Goal: Information Seeking & Learning: Learn about a topic

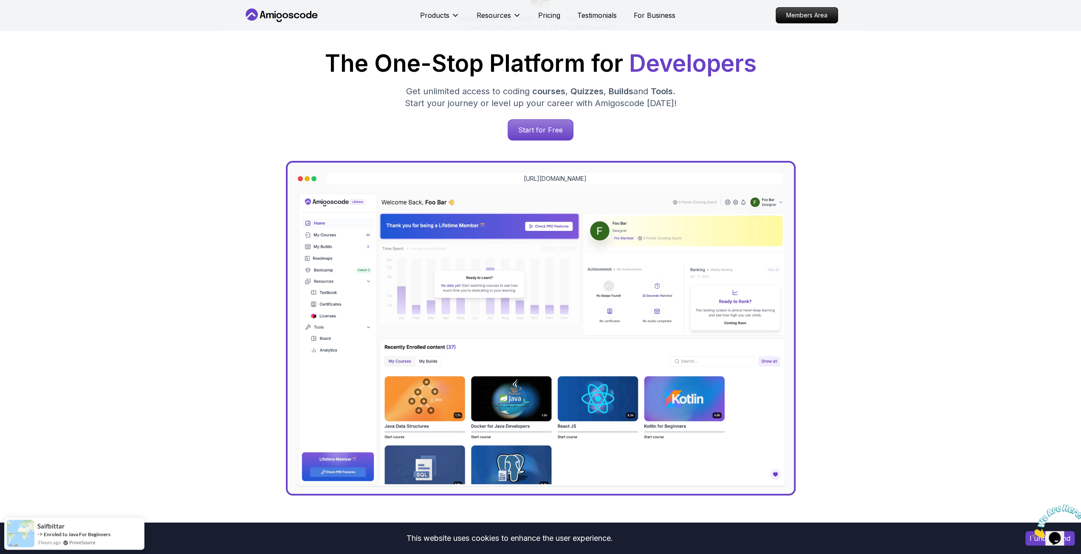
scroll to position [127, 0]
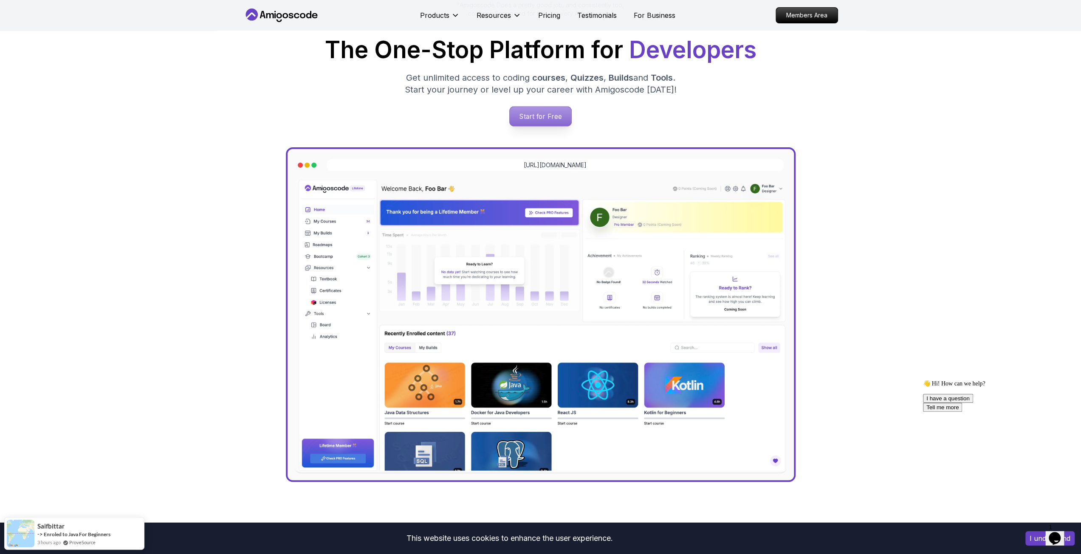
click at [538, 118] on p "Start for Free" at bounding box center [541, 117] width 62 height 20
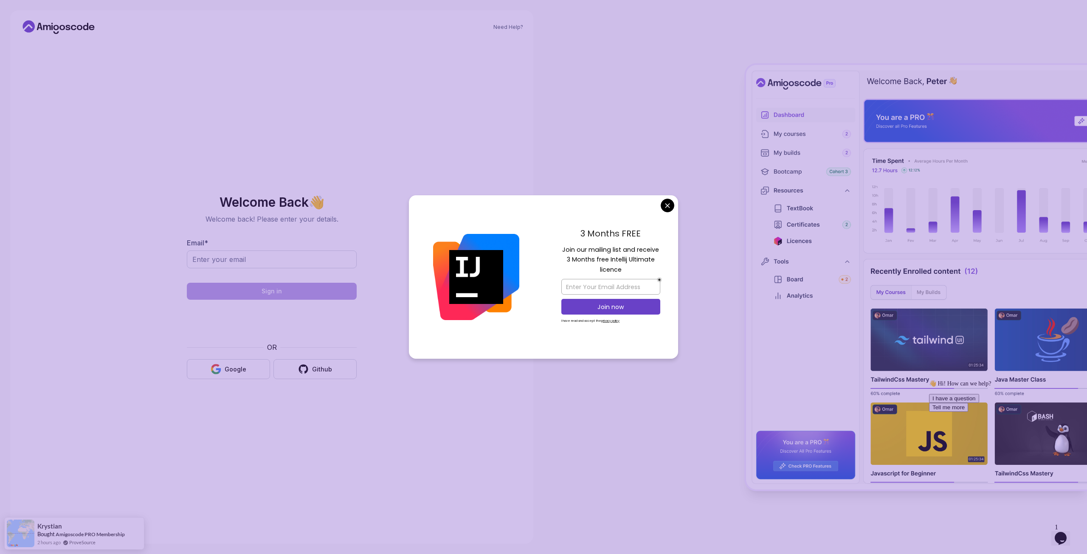
click at [667, 205] on body "Need Help? Welcome Back 👋 Welcome back! Please enter your details. Email * Sign…" at bounding box center [543, 277] width 1087 height 554
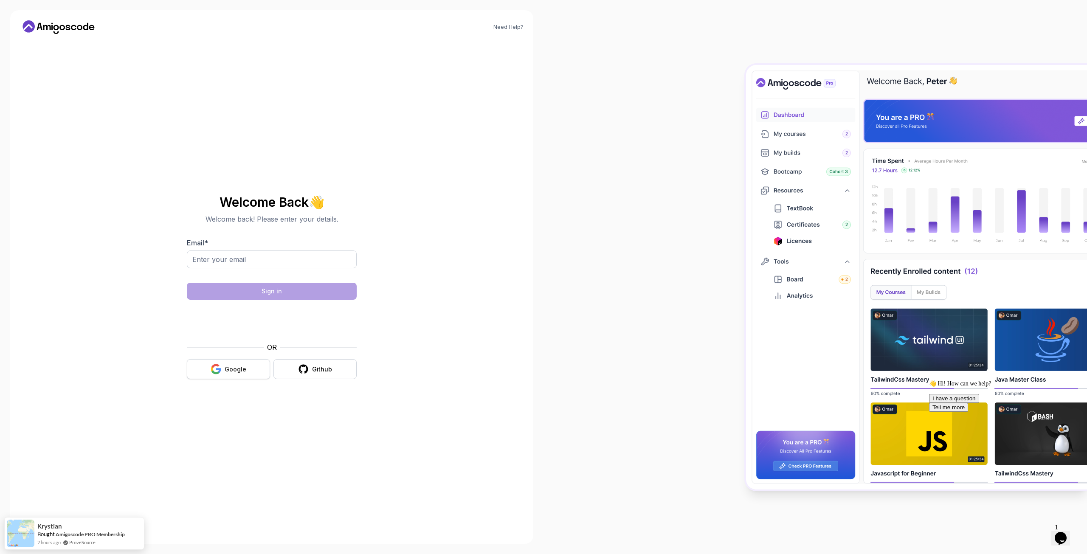
click at [227, 369] on div "Google" at bounding box center [236, 369] width 22 height 8
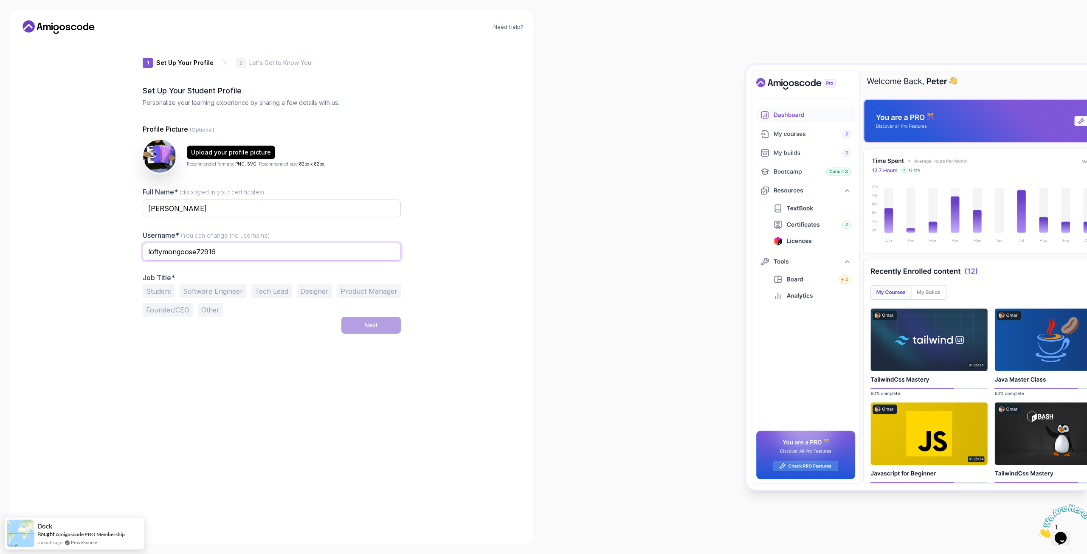
drag, startPoint x: 228, startPoint y: 255, endPoint x: 79, endPoint y: 246, distance: 149.8
click at [81, 248] on div "Need Help? 1 Set Up Your Profile 1 Set Up Your Profile 2 Let's Get to Know You …" at bounding box center [271, 277] width 523 height 534
type input "FazyFresh"
click at [155, 288] on button "Student" at bounding box center [159, 292] width 32 height 14
click at [228, 151] on div "Upload your profile picture" at bounding box center [231, 152] width 80 height 8
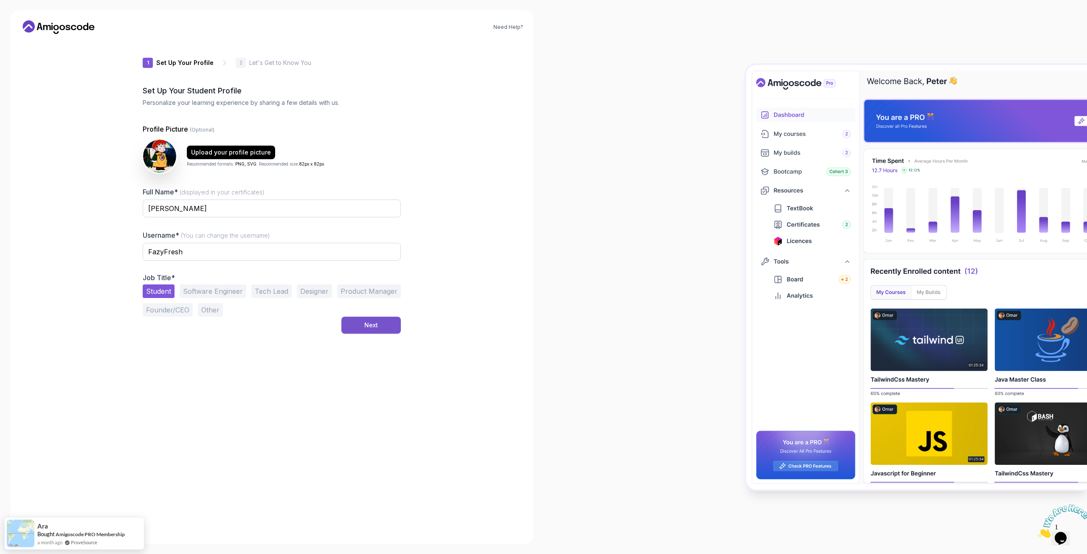
click at [371, 328] on div "Next" at bounding box center [371, 325] width 14 height 8
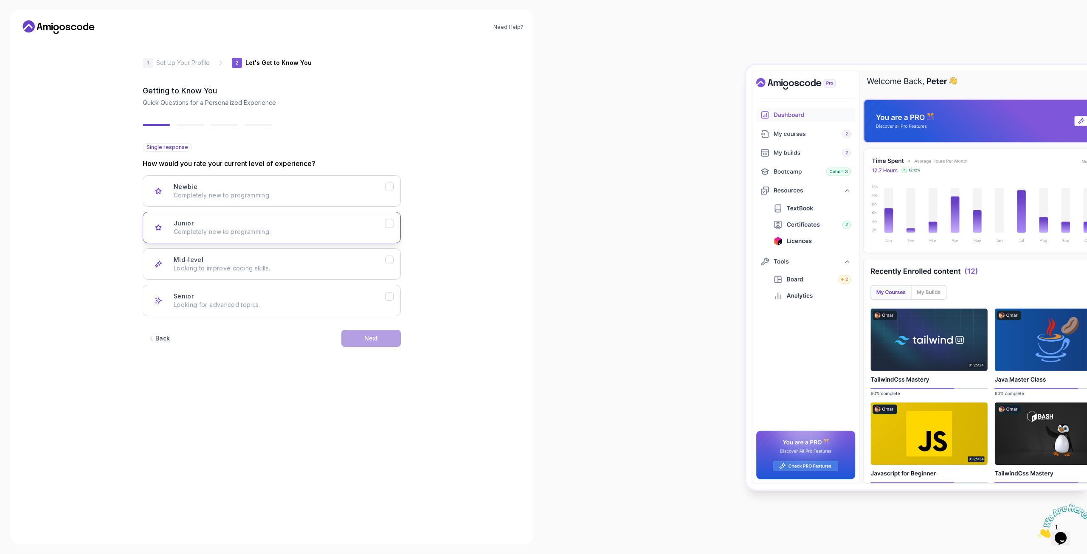
click at [228, 230] on p "Completely new to programming." at bounding box center [279, 232] width 211 height 8
click at [373, 338] on div "Next" at bounding box center [371, 338] width 14 height 8
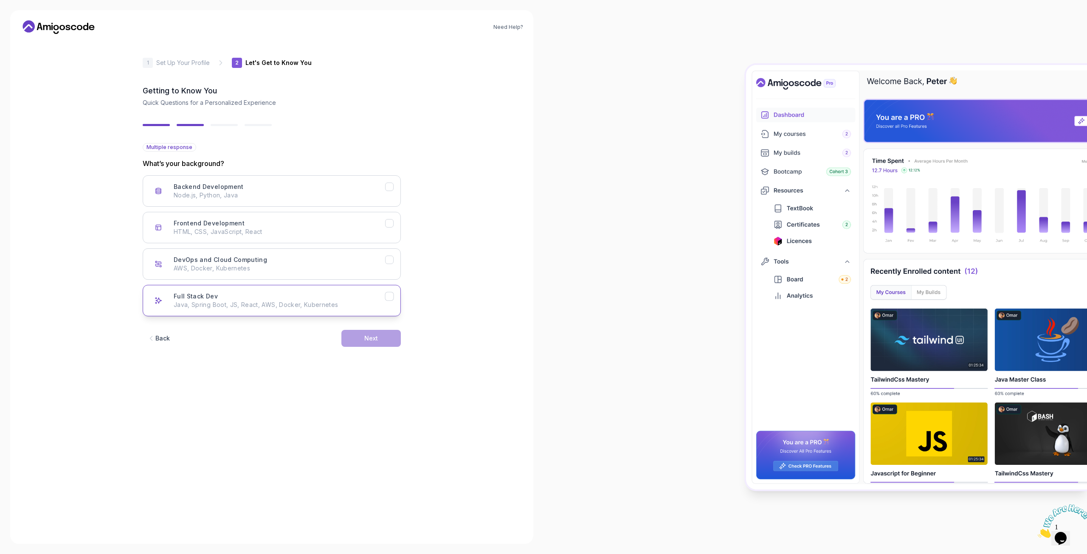
click at [200, 299] on h3 "Full Stack Dev" at bounding box center [196, 296] width 44 height 8
click at [361, 342] on button "Next" at bounding box center [370, 338] width 59 height 17
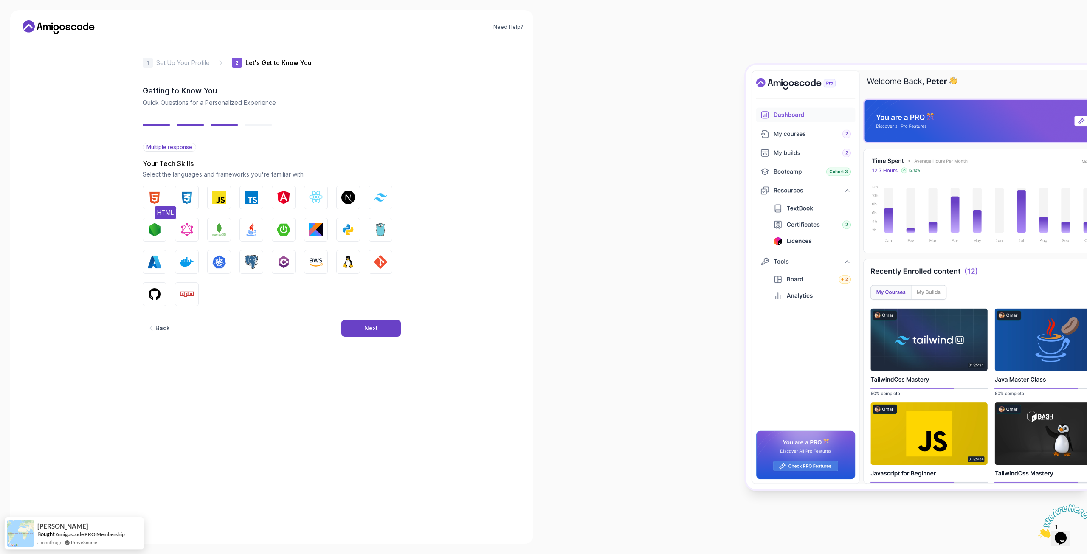
click at [160, 196] on img "button" at bounding box center [155, 198] width 14 height 14
click at [249, 233] on img "button" at bounding box center [252, 230] width 14 height 14
click at [151, 293] on img "button" at bounding box center [155, 295] width 14 height 14
click at [355, 325] on button "Next" at bounding box center [370, 328] width 59 height 17
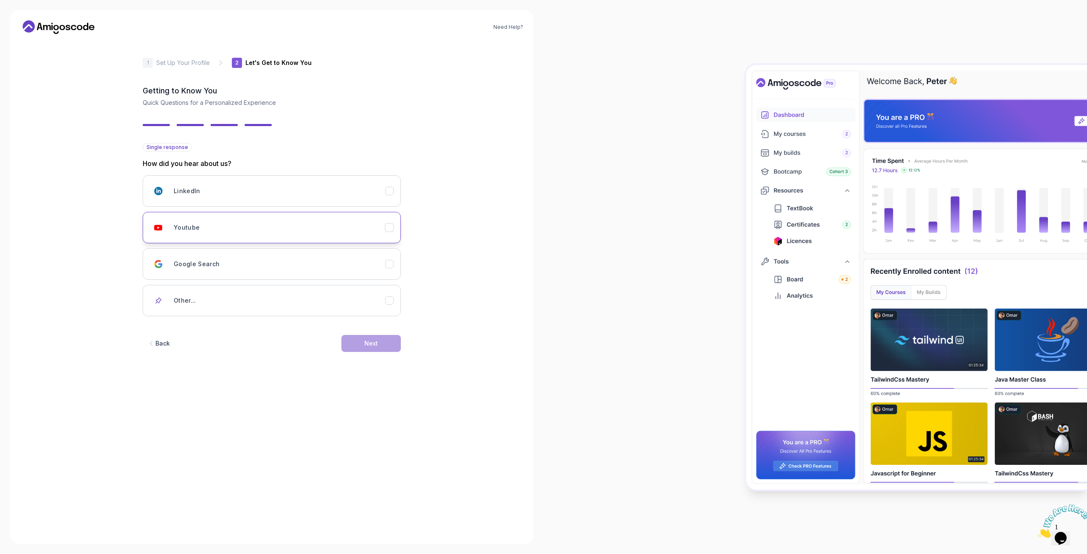
click at [184, 233] on div "Youtube" at bounding box center [279, 227] width 211 height 17
click at [352, 349] on button "Next" at bounding box center [370, 343] width 59 height 17
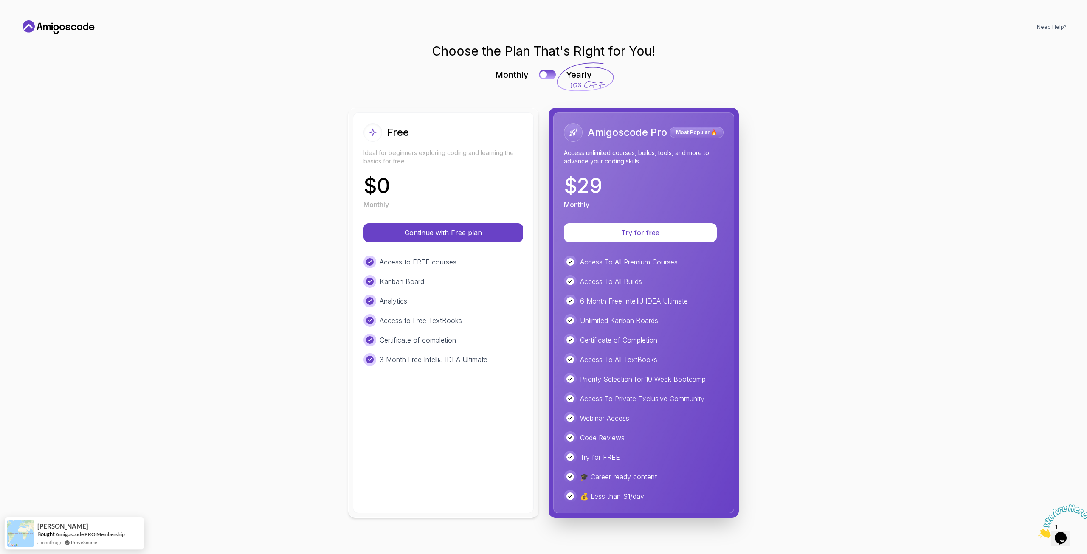
click at [432, 187] on div "$ 0 Monthly" at bounding box center [444, 193] width 160 height 34
click at [426, 240] on button "Continue with Free plan" at bounding box center [443, 233] width 152 height 18
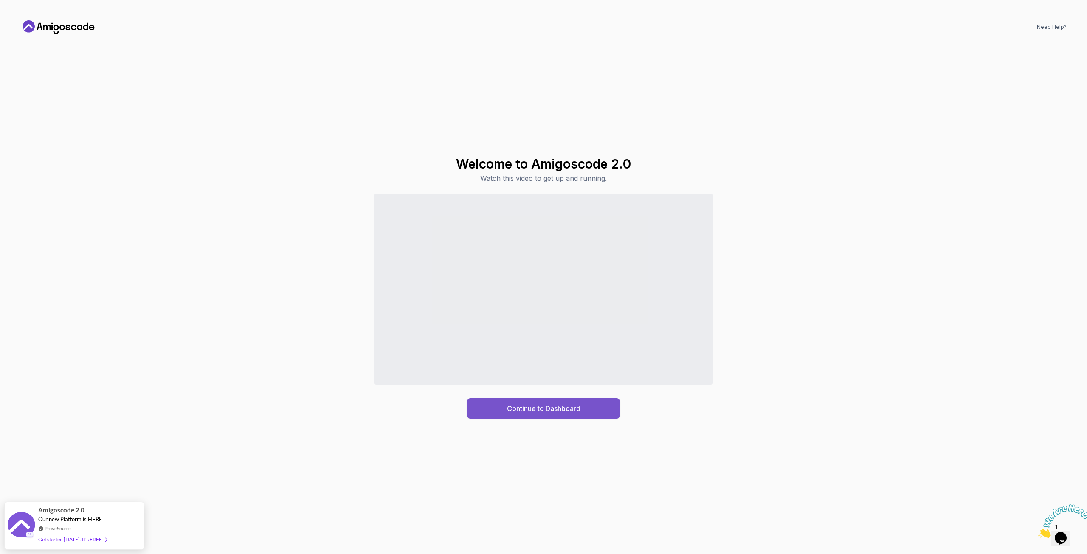
click at [557, 404] on div "Continue to Dashboard" at bounding box center [543, 408] width 73 height 10
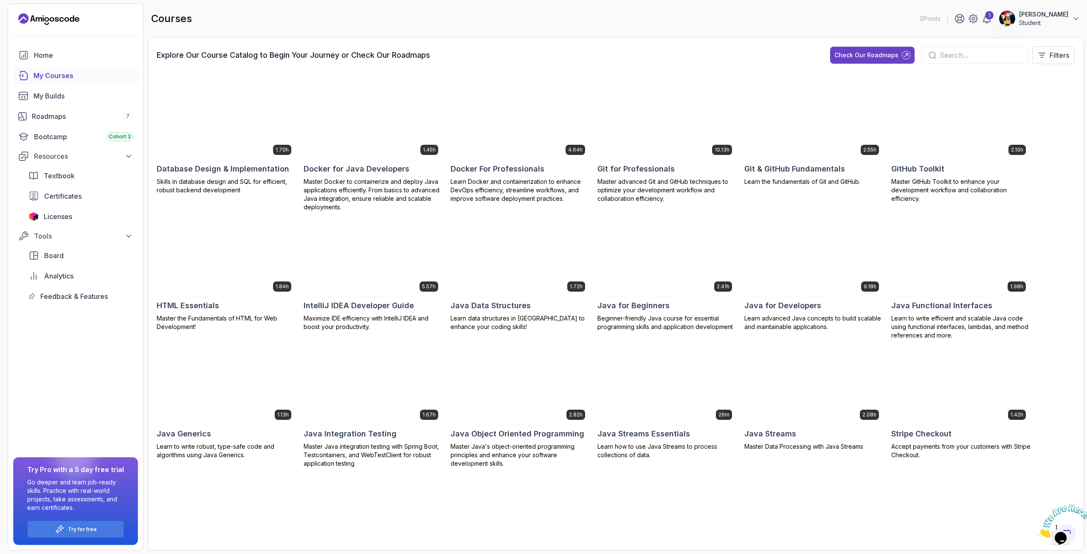
scroll to position [170, 0]
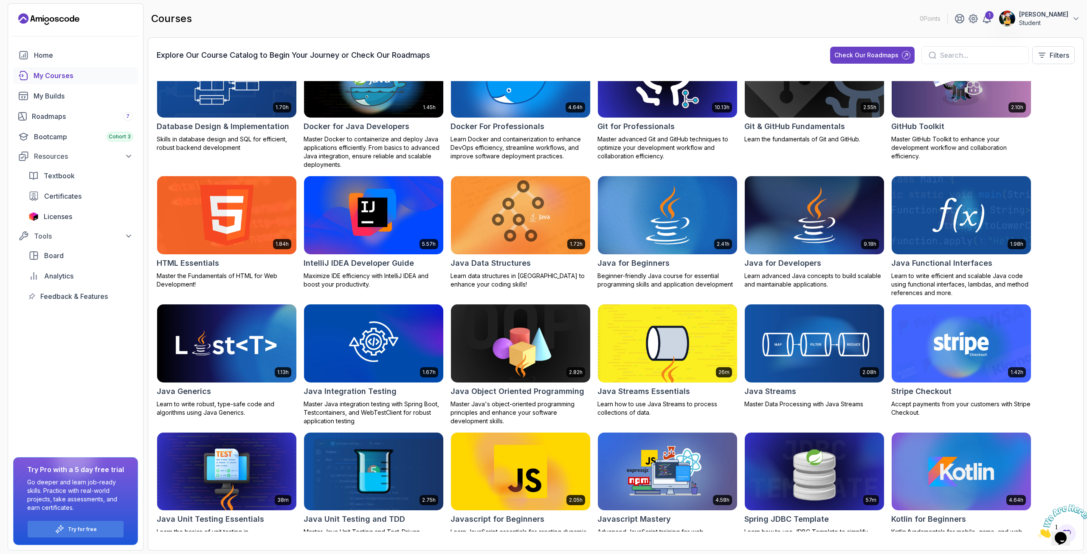
click at [695, 223] on img at bounding box center [668, 216] width 146 height 82
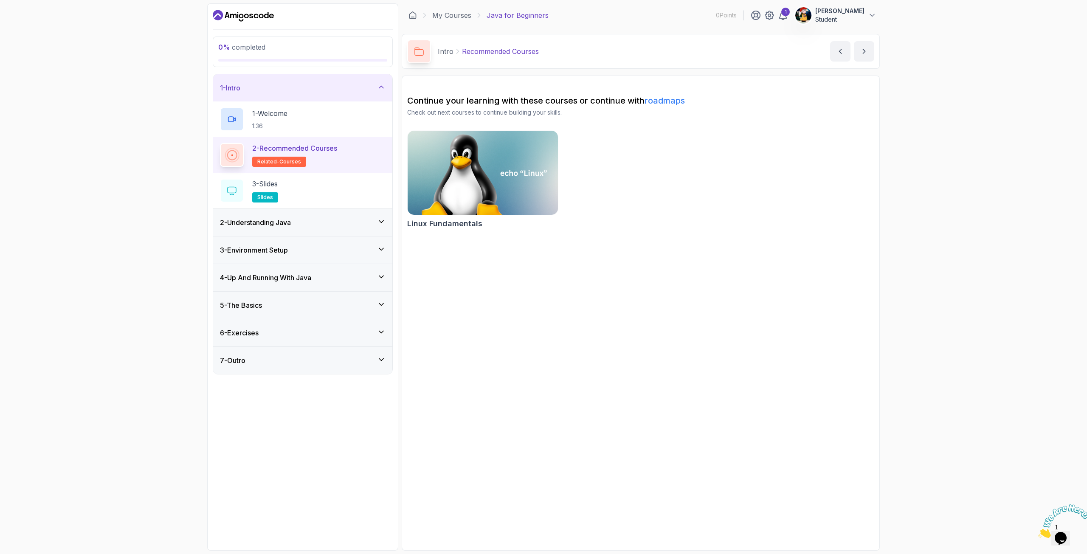
click at [300, 152] on p "2 - Recommended Courses" at bounding box center [294, 148] width 85 height 10
click at [291, 182] on div "3 - Slides slides" at bounding box center [303, 191] width 166 height 24
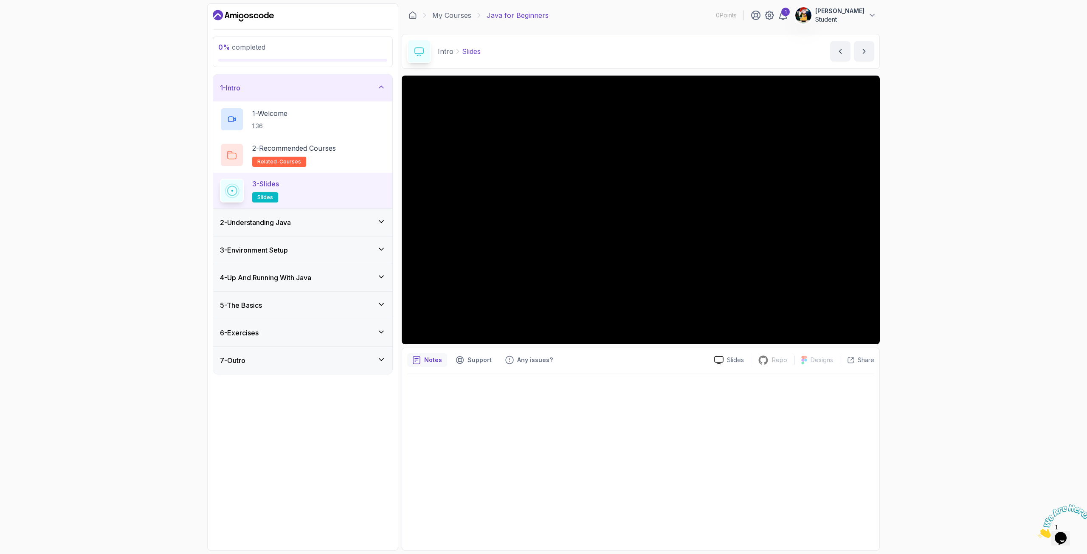
click at [313, 221] on div "2 - Understanding Java" at bounding box center [303, 222] width 166 height 10
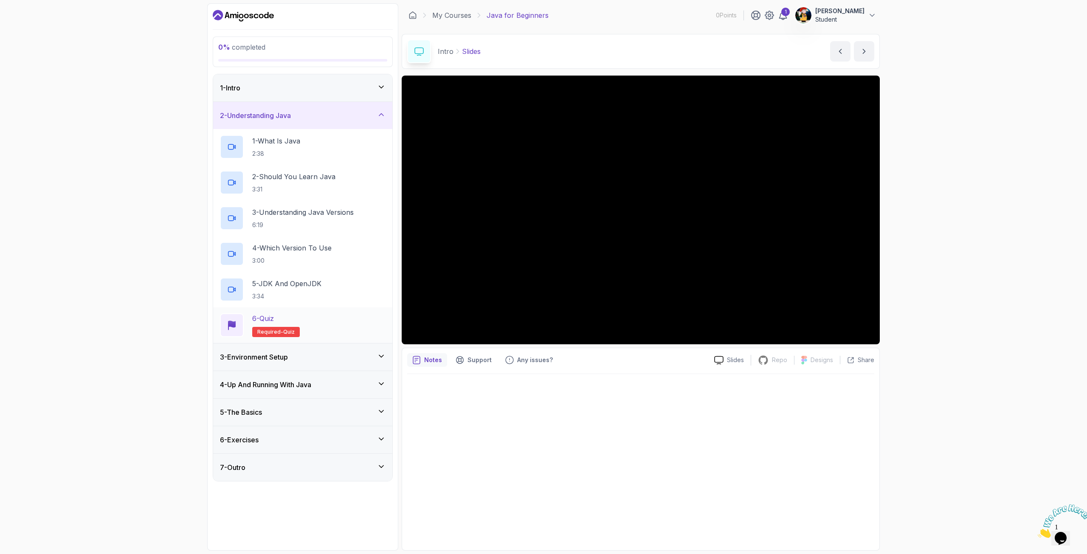
click at [303, 328] on div "6 - Quiz Required- quiz" at bounding box center [303, 325] width 166 height 24
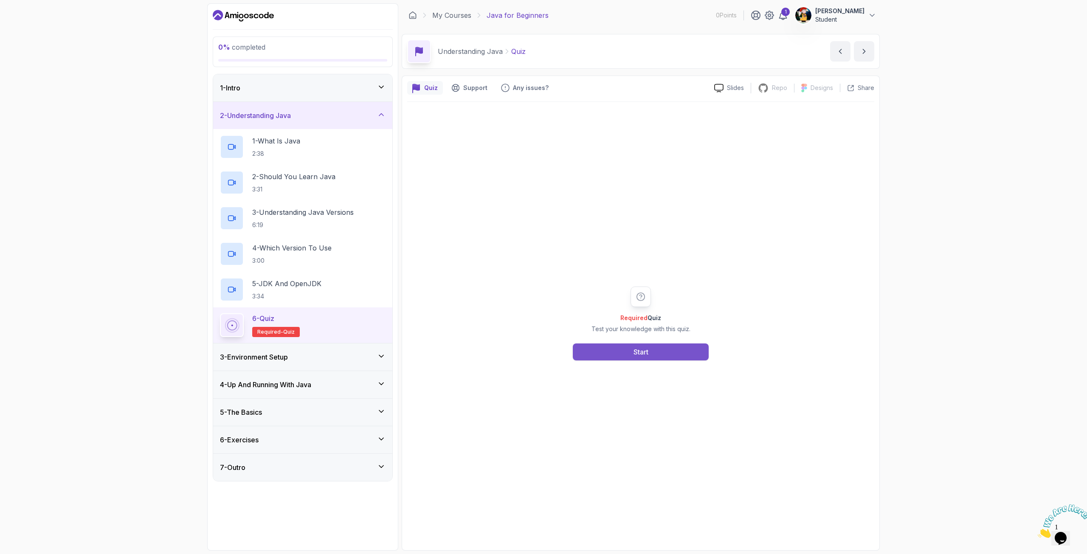
click at [653, 354] on button "Start" at bounding box center [641, 352] width 136 height 17
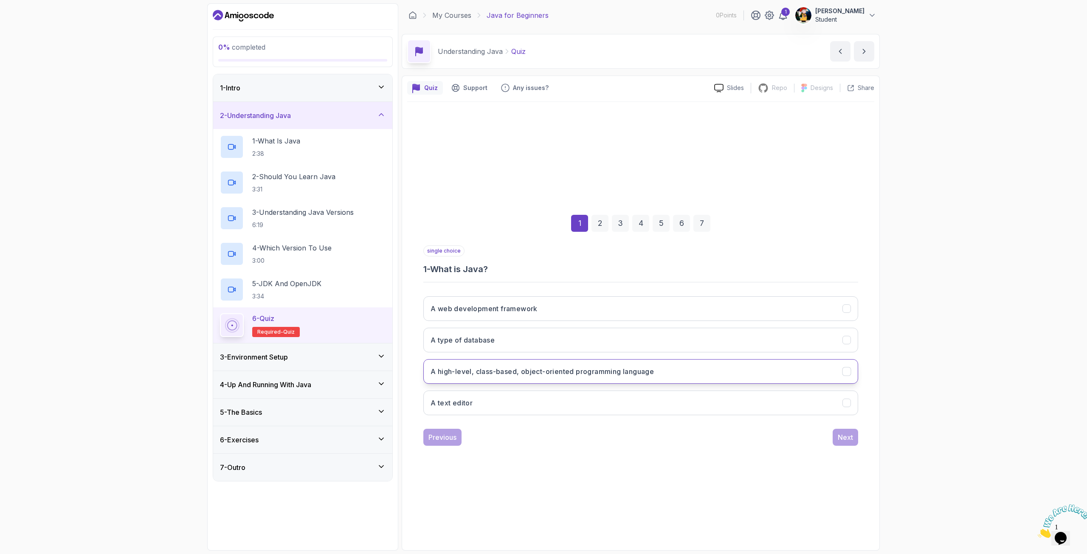
click at [555, 377] on button "A high-level, class-based, object-oriented programming language" at bounding box center [640, 371] width 435 height 25
click at [849, 440] on div "Next" at bounding box center [845, 437] width 15 height 10
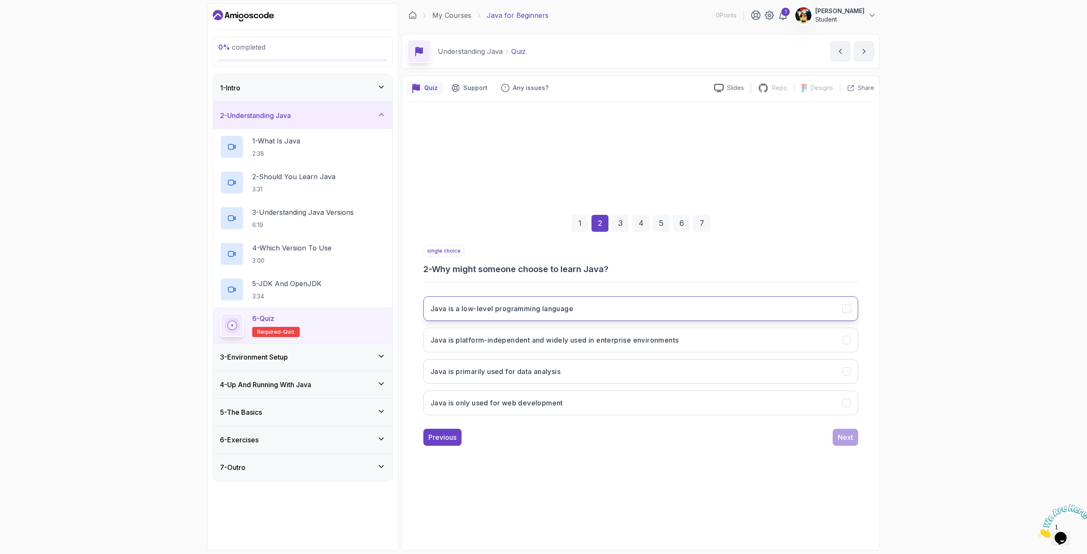
click at [512, 304] on h3 "Java is a low-level programming language" at bounding box center [502, 309] width 143 height 10
click at [838, 439] on div "Next" at bounding box center [845, 437] width 15 height 10
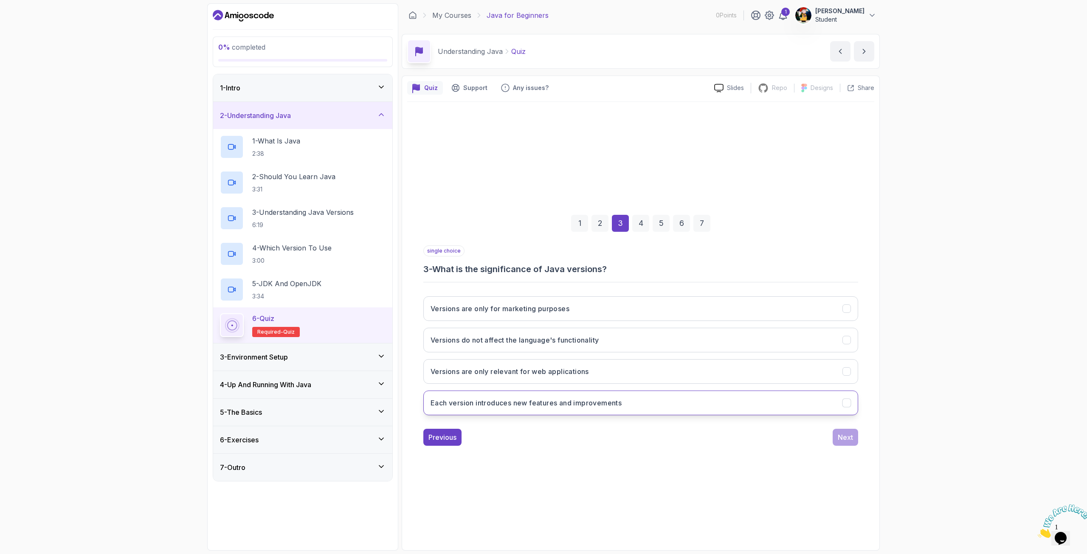
click at [618, 401] on h3 "Each version introduces new features and improvements" at bounding box center [526, 403] width 191 height 10
click at [843, 439] on div "Next" at bounding box center [845, 437] width 15 height 10
click at [472, 402] on h3 "LTS versions" at bounding box center [452, 403] width 43 height 10
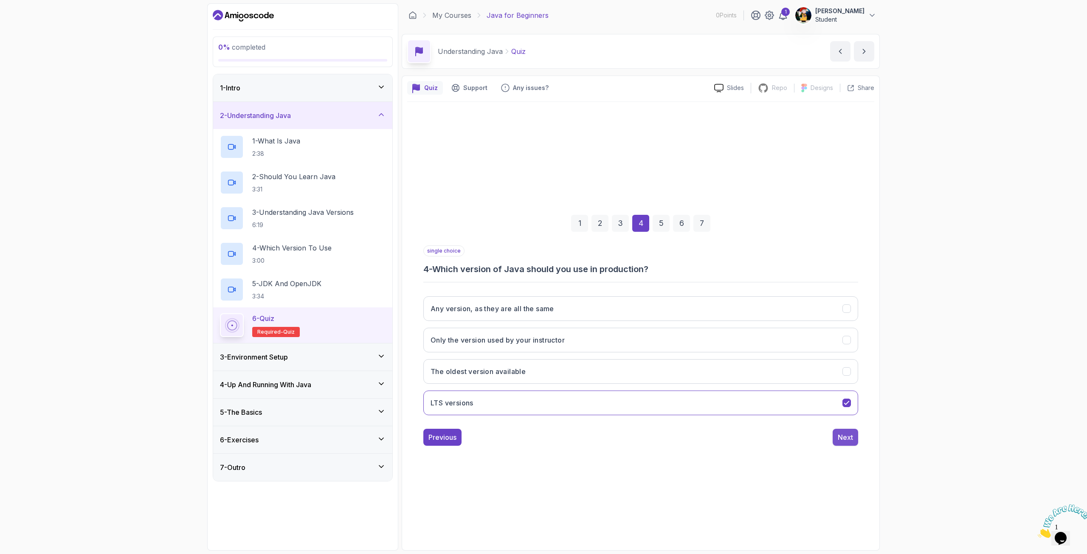
click at [846, 434] on div "Next" at bounding box center [845, 437] width 15 height 10
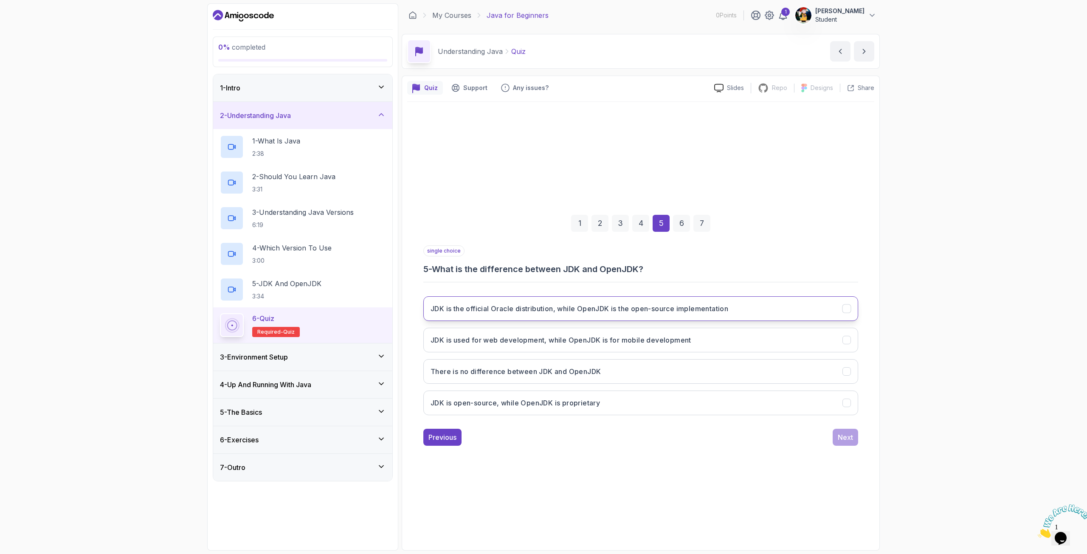
click at [538, 314] on button "JDK is the official Oracle distribution, while OpenJDK is the open-source imple…" at bounding box center [640, 308] width 435 height 25
click at [848, 440] on div "Next" at bounding box center [845, 437] width 15 height 10
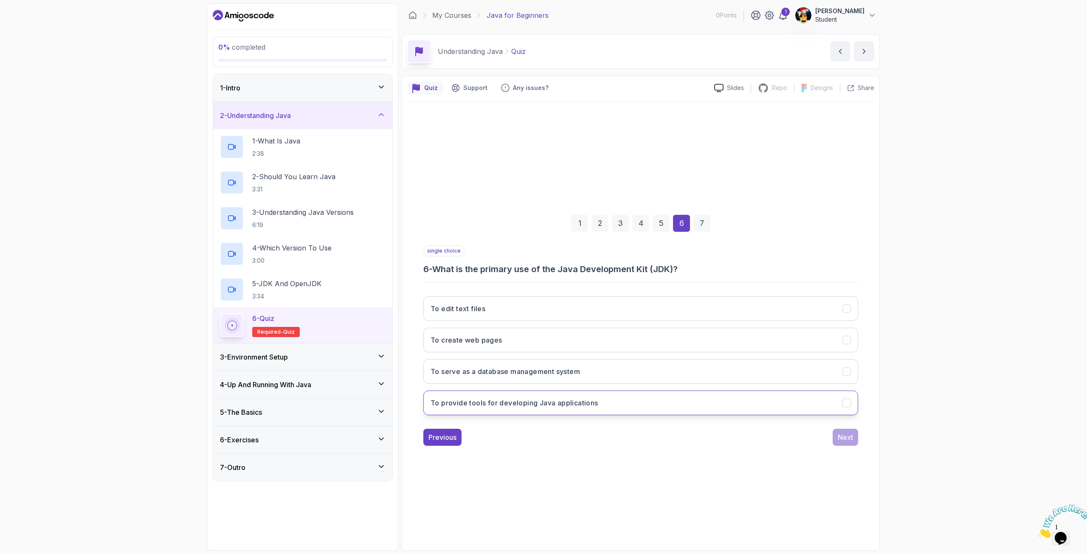
click at [563, 413] on button "To provide tools for developing Java applications" at bounding box center [640, 403] width 435 height 25
click at [841, 439] on div "Next" at bounding box center [845, 437] width 15 height 10
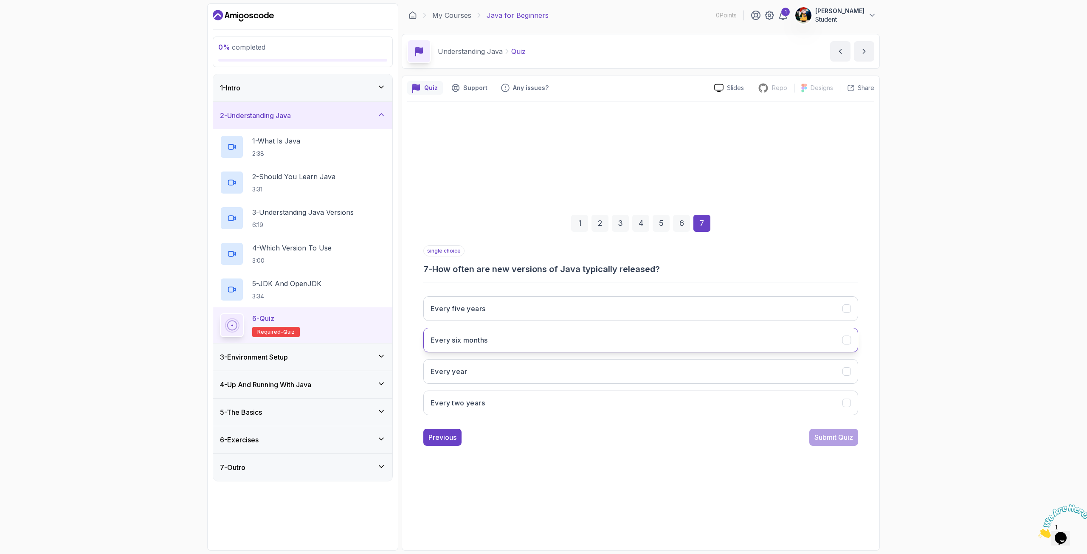
click at [499, 343] on button "Every six months" at bounding box center [640, 340] width 435 height 25
click at [838, 435] on div "Submit Quiz" at bounding box center [834, 437] width 39 height 10
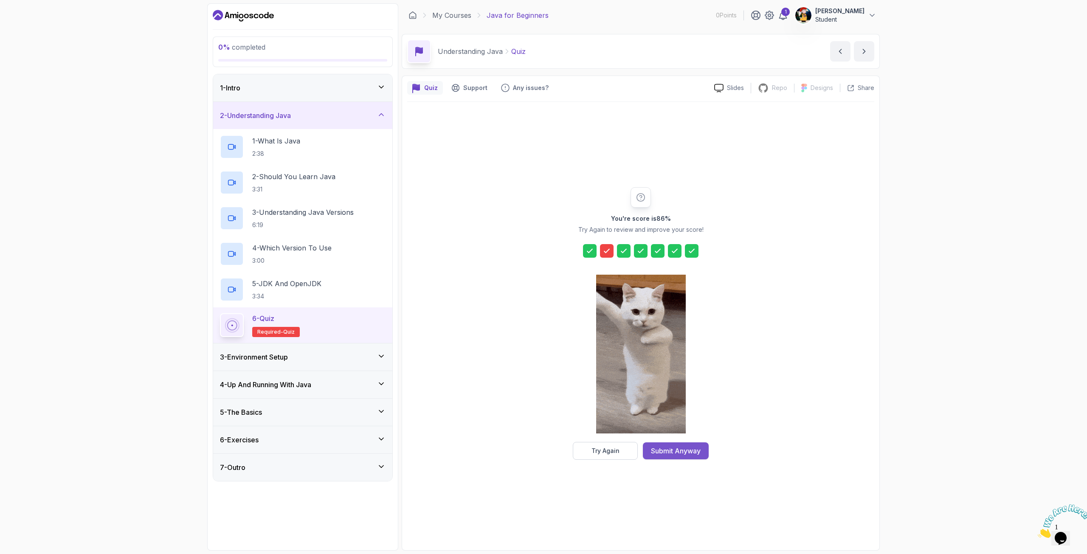
click at [694, 447] on div "Submit Anyway" at bounding box center [676, 451] width 50 height 10
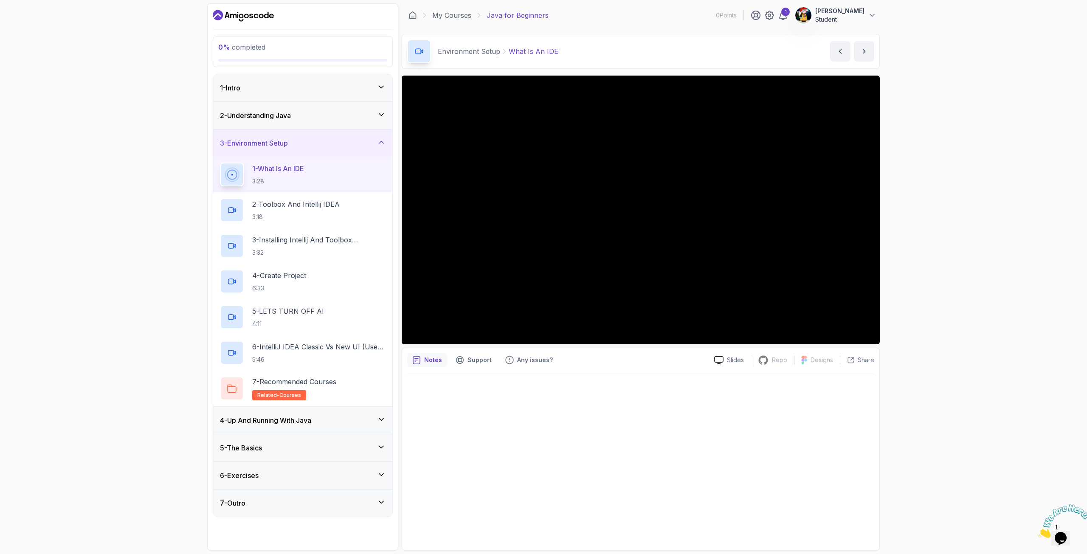
click at [381, 423] on div "4 - Up And Running With Java" at bounding box center [303, 420] width 166 height 10
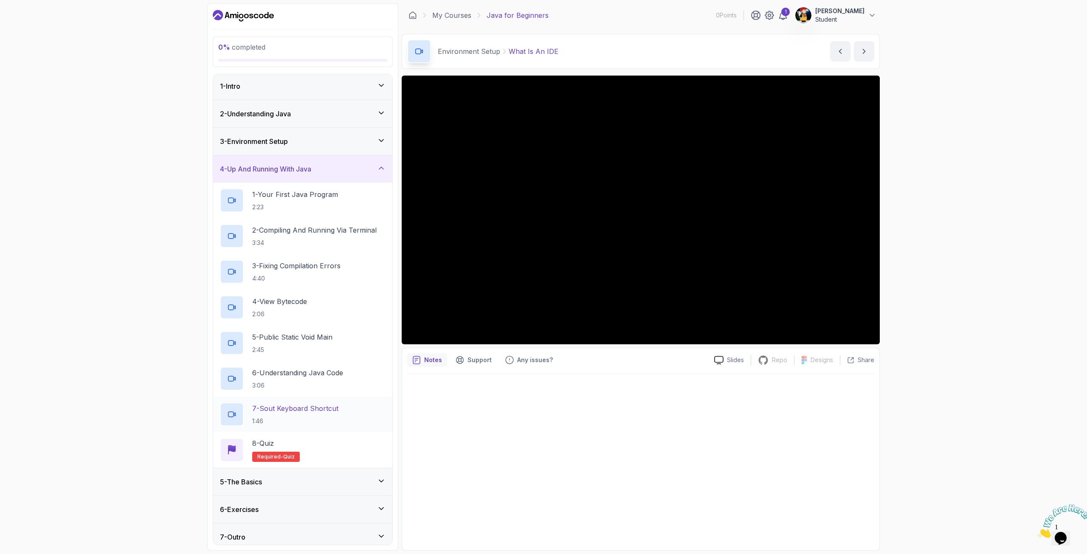
scroll to position [6, 0]
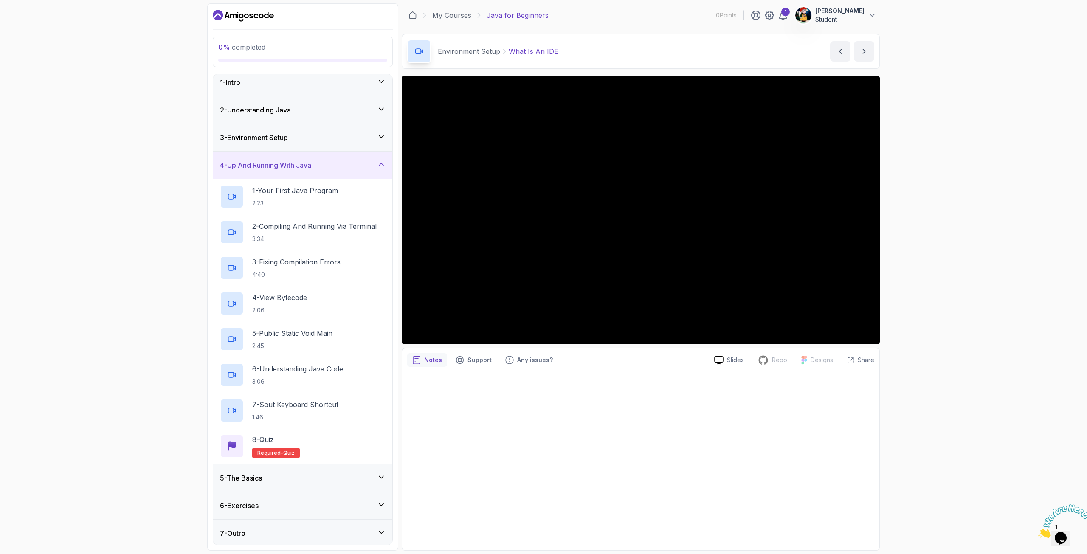
click at [384, 473] on icon at bounding box center [381, 477] width 8 height 8
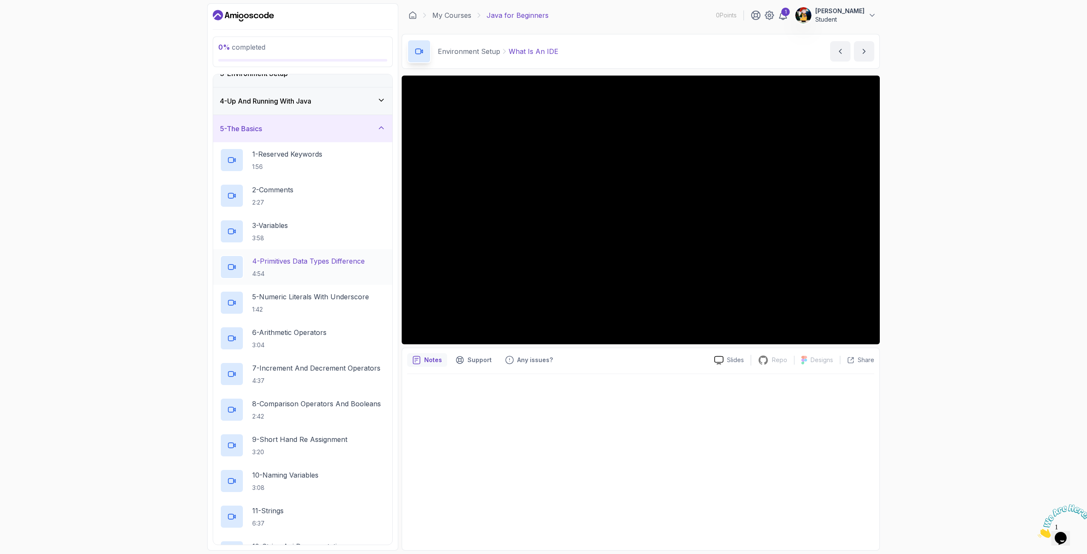
scroll to position [0, 0]
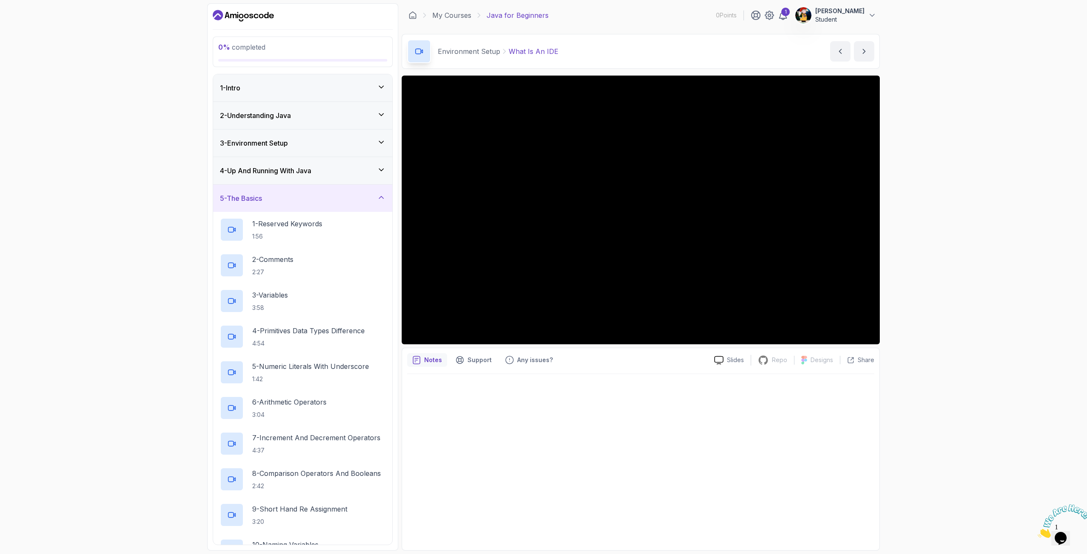
click at [319, 163] on div "4 - Up And Running With Java" at bounding box center [302, 170] width 179 height 27
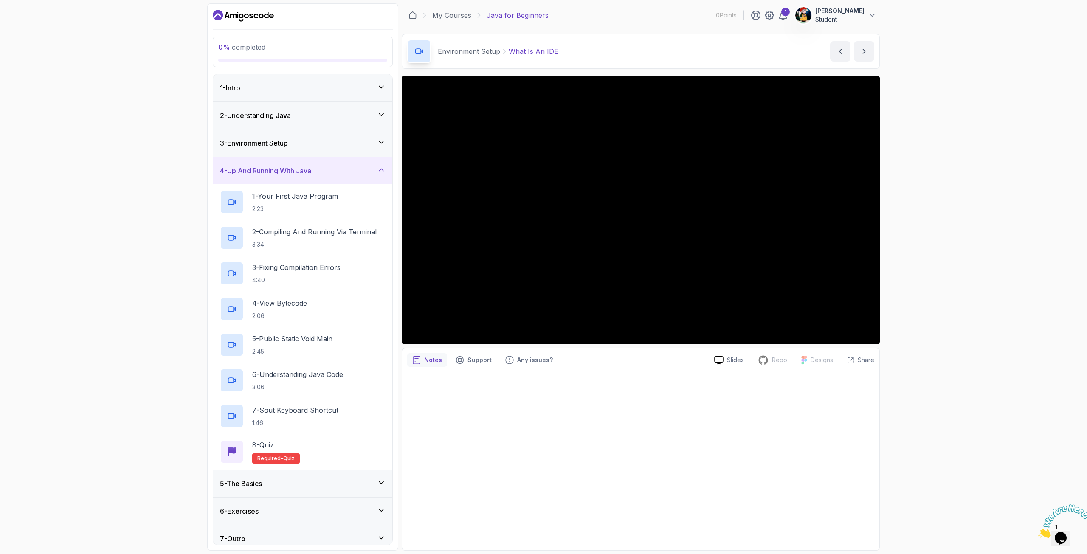
click at [287, 142] on h3 "3 - Environment Setup" at bounding box center [254, 143] width 68 height 10
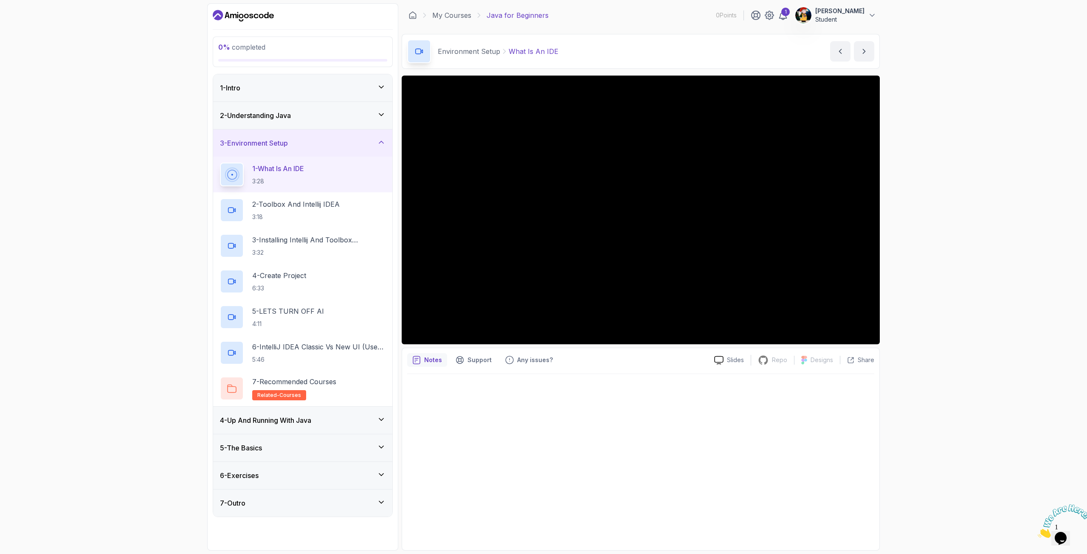
click at [1039, 190] on div "0 % completed 1 - Intro 2 - Understanding Java 3 - Environment Setup 1 - What I…" at bounding box center [543, 277] width 1087 height 554
drag, startPoint x: 1001, startPoint y: 0, endPoint x: 1055, endPoint y: 71, distance: 89.0
click at [1055, 71] on div "0 % completed 1 - Intro 2 - Understanding Java 3 - Environment Setup 1 - What I…" at bounding box center [543, 277] width 1087 height 554
